Goal: Task Accomplishment & Management: Manage account settings

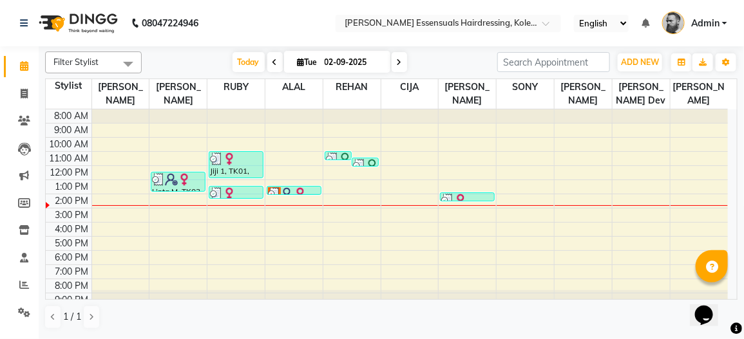
click at [244, 189] on div at bounding box center [236, 193] width 52 height 13
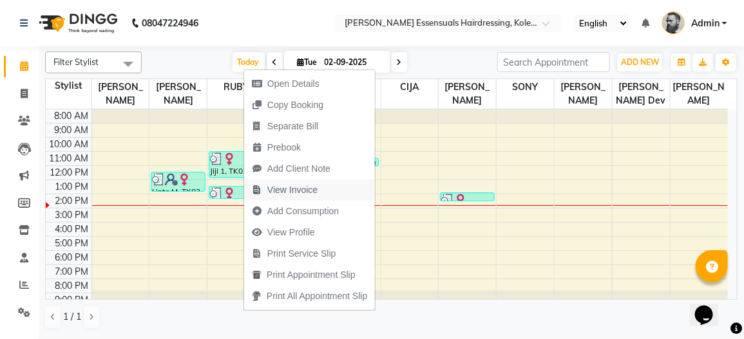
click at [285, 187] on span "View Invoice" at bounding box center [292, 191] width 50 height 14
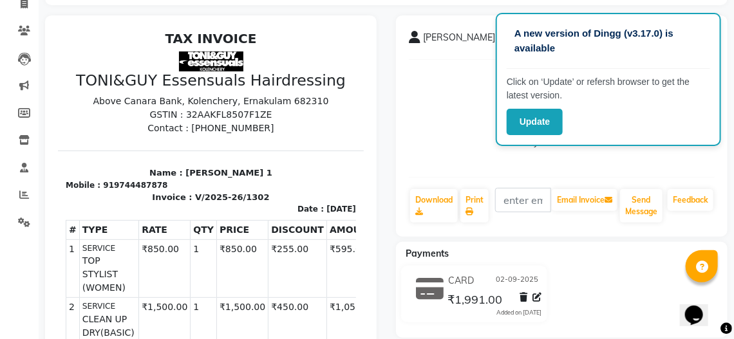
scroll to position [129, 0]
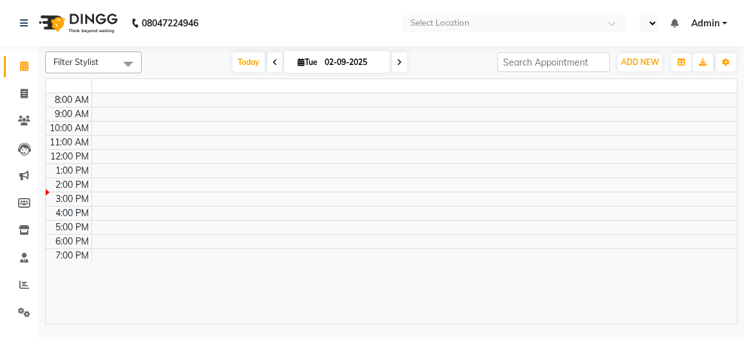
select select "en"
